Goal: Information Seeking & Learning: Find specific fact

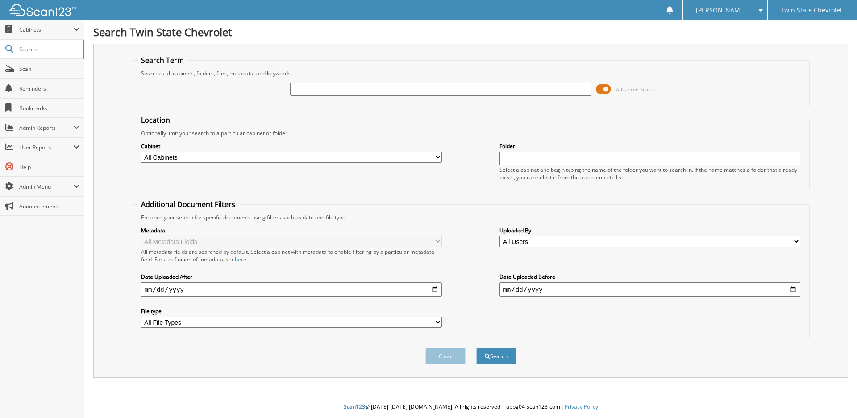
drag, startPoint x: 0, startPoint y: 0, endPoint x: 341, endPoint y: 87, distance: 351.5
click at [341, 87] on input "text" at bounding box center [440, 89] width 301 height 13
type input "60019540"
click at [476, 348] on button "Search" at bounding box center [496, 356] width 40 height 17
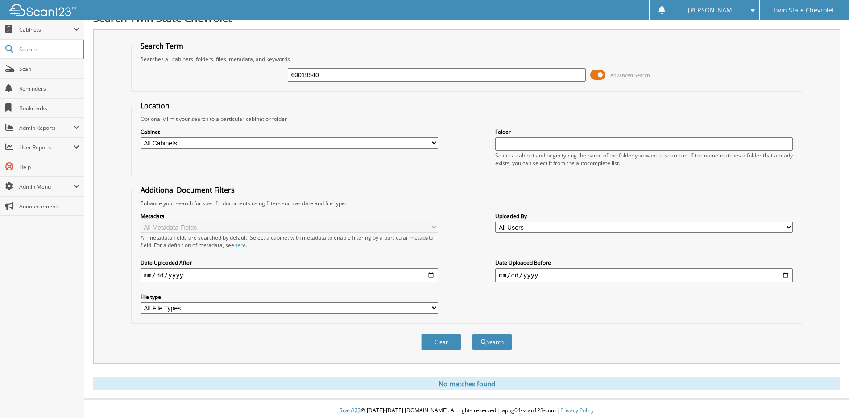
scroll to position [18, 0]
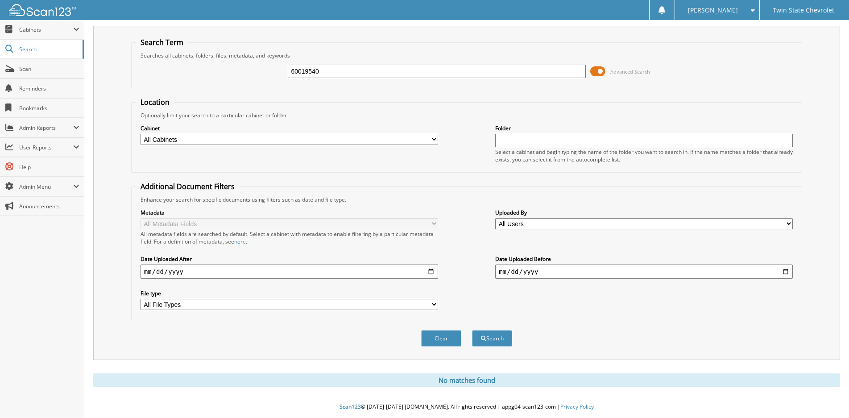
drag, startPoint x: 360, startPoint y: 71, endPoint x: 223, endPoint y: 50, distance: 138.8
click at [223, 50] on fieldset "Search Term Searches all cabinets, folders, files, metadata, and keywords 60019…" at bounding box center [467, 62] width 672 height 51
type input "60019540"
click at [472, 330] on button "Search" at bounding box center [492, 338] width 40 height 17
